Goal: Task Accomplishment & Management: Complete application form

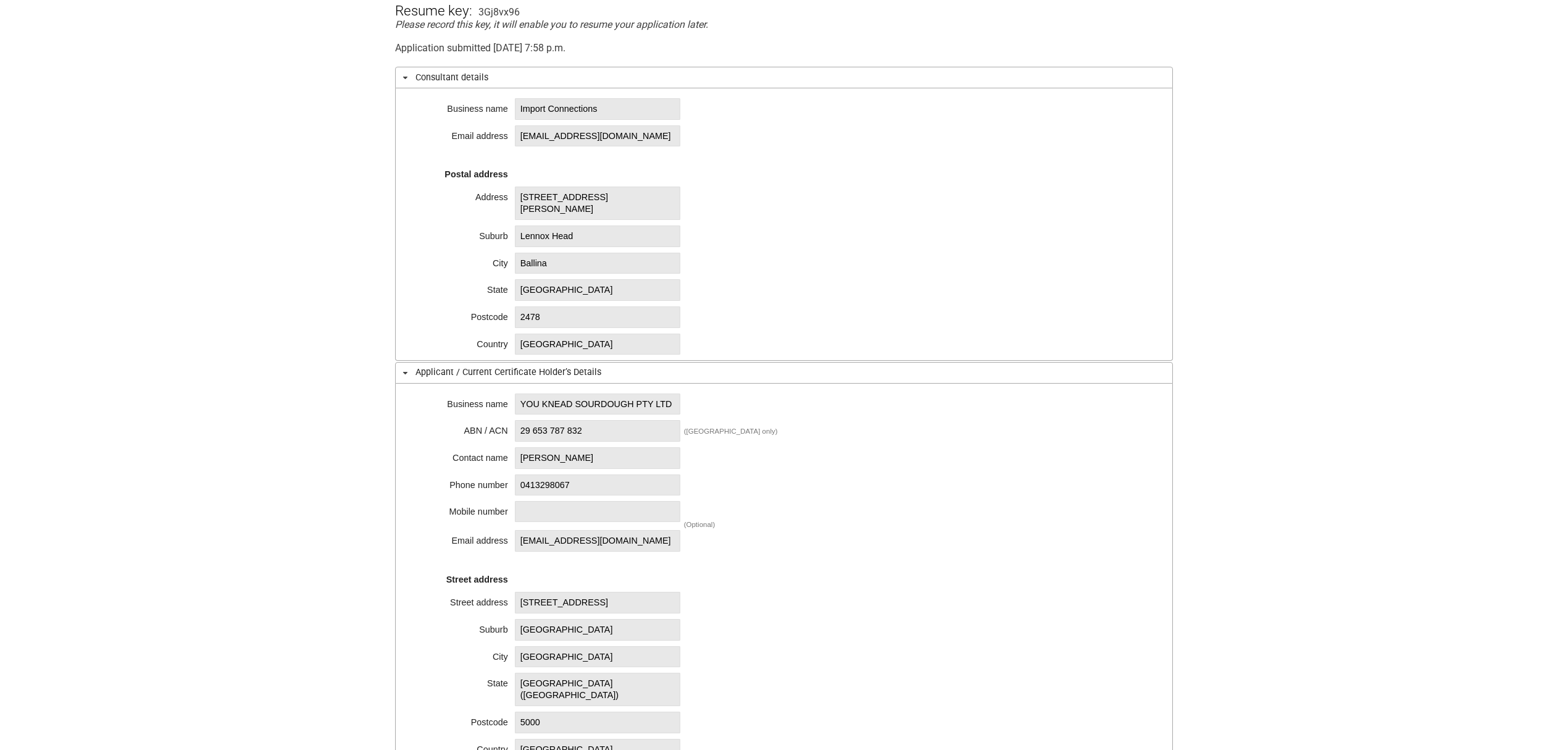
scroll to position [329, 0]
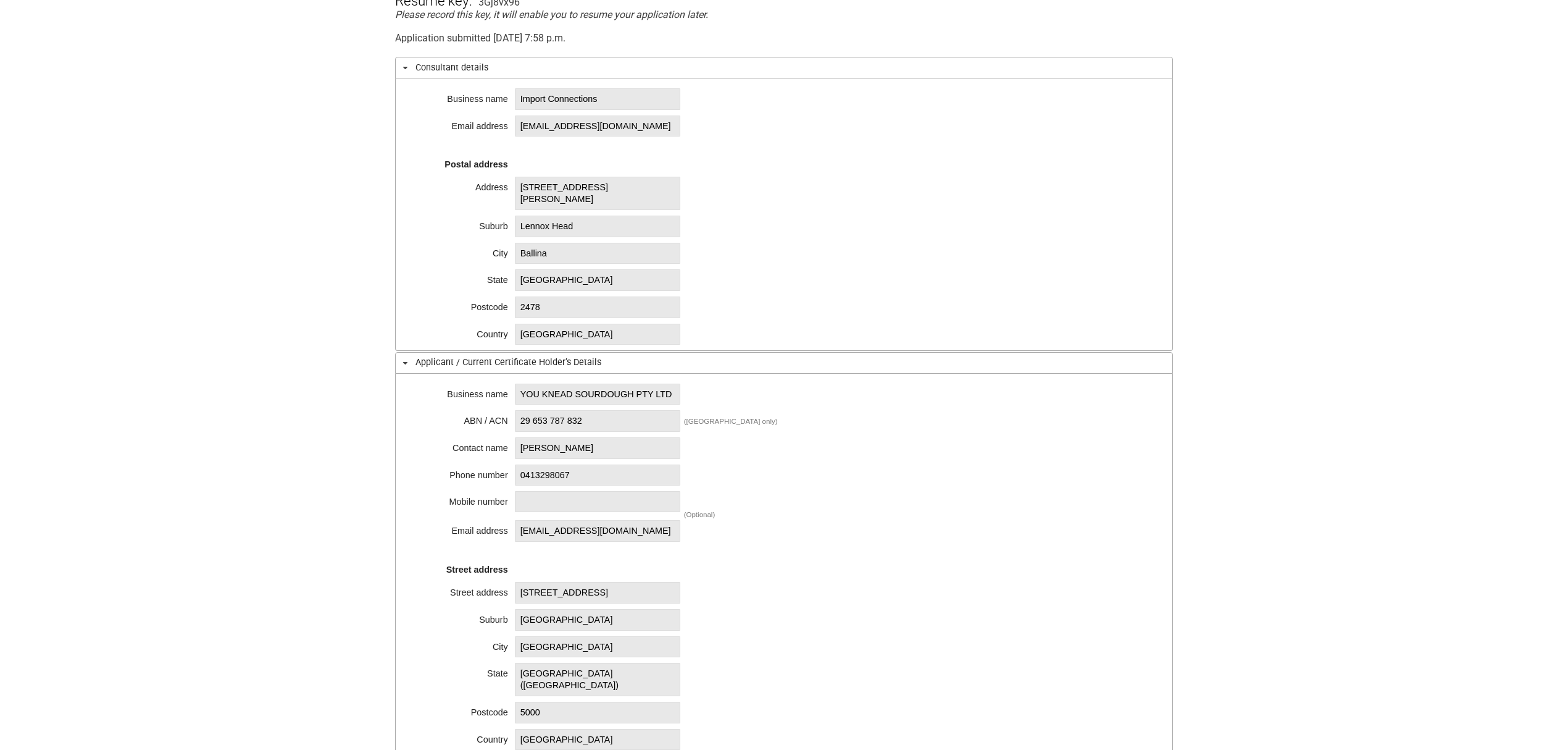
click at [640, 102] on span "Import Connections" at bounding box center [598, 99] width 165 height 21
click at [647, 94] on span "Import Connections" at bounding box center [598, 99] width 165 height 21
click at [613, 98] on span "Import Connections" at bounding box center [598, 99] width 165 height 21
click at [567, 97] on span "Import Connections" at bounding box center [598, 99] width 165 height 21
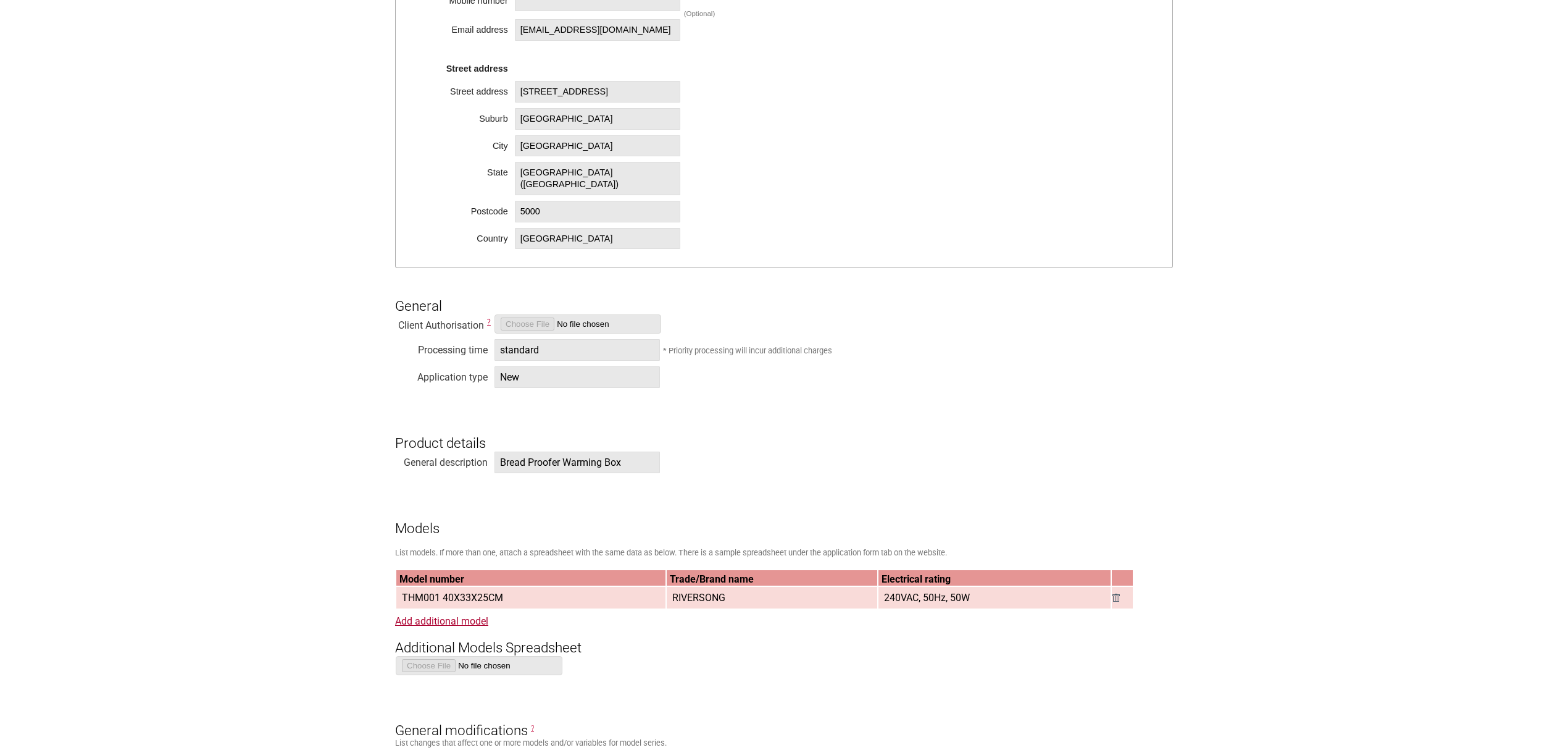
scroll to position [823, 0]
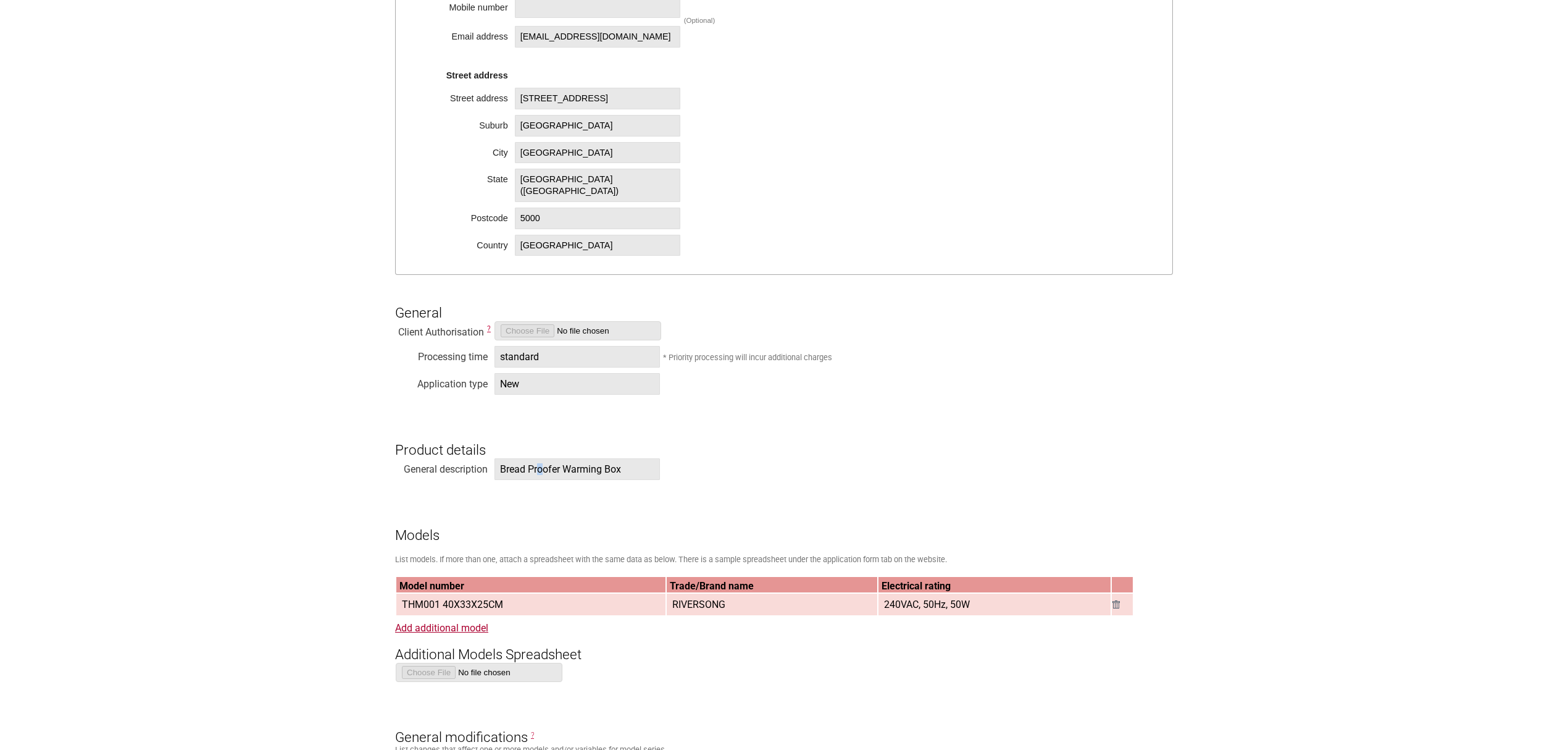
click at [541, 472] on span "Bread Proofer Warming Box" at bounding box center [577, 469] width 165 height 21
copy span "Bread Proofer Warming Box"
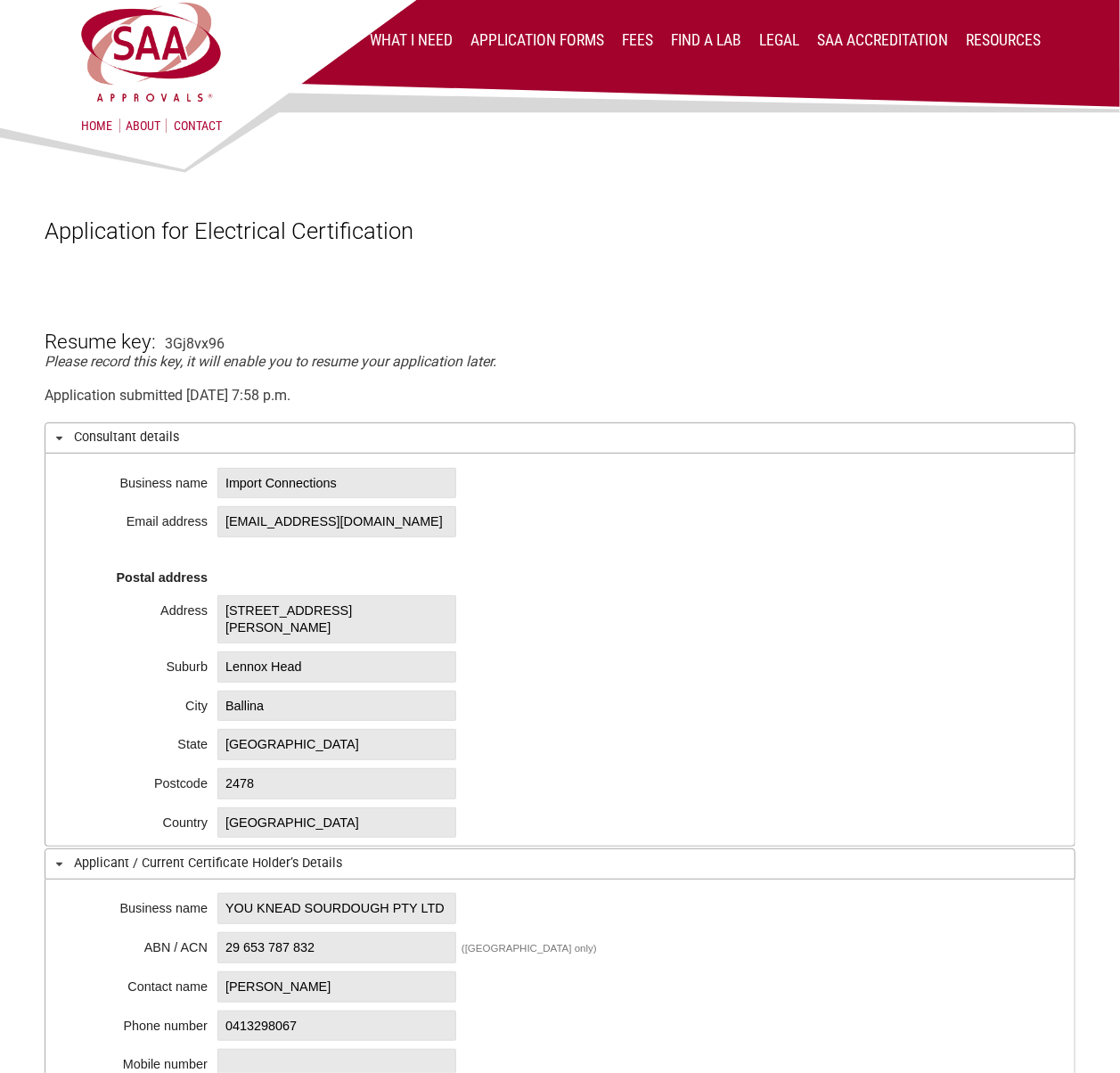
scroll to position [0, 0]
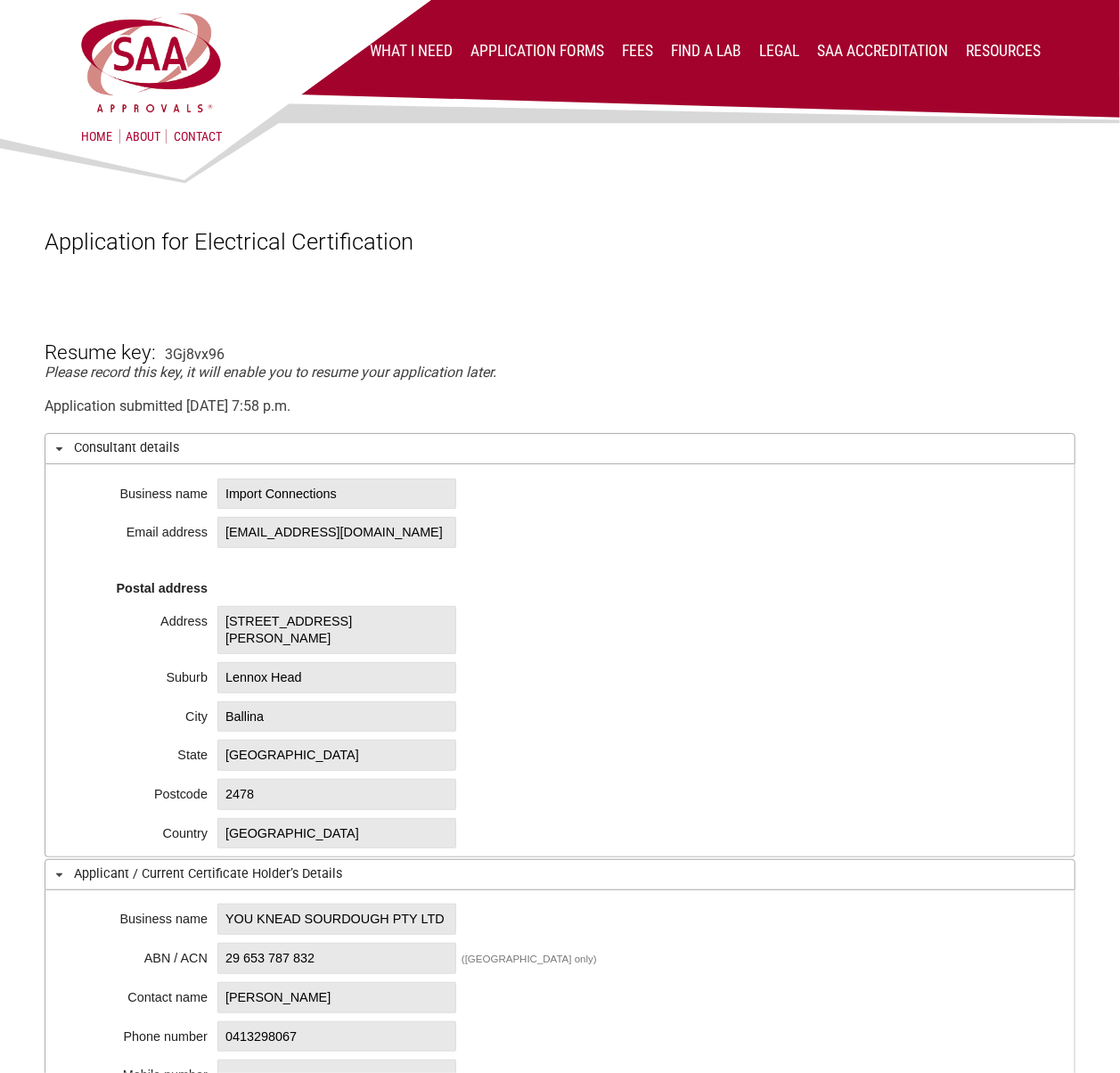
click at [64, 442] on span at bounding box center [59, 450] width 14 height 14
click at [65, 444] on span at bounding box center [59, 450] width 14 height 14
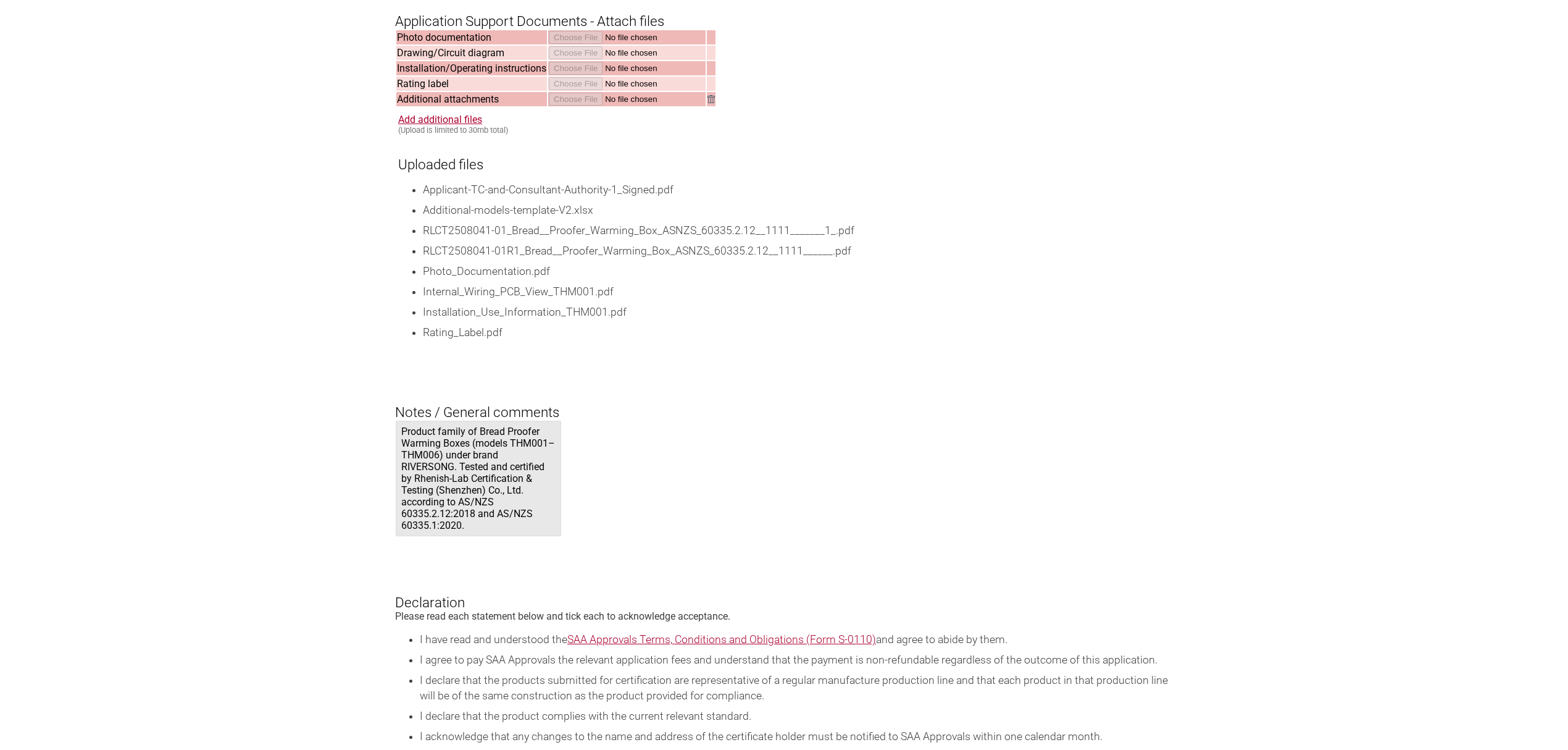
scroll to position [1792, 0]
